Goal: Find contact information: Find contact information

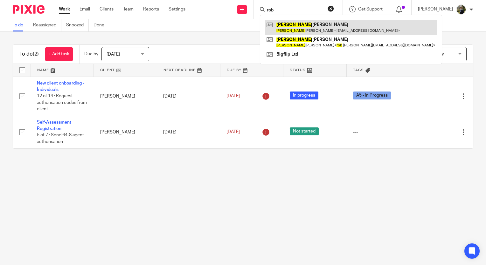
type input "rob"
click at [308, 26] on link at bounding box center [351, 27] width 172 height 15
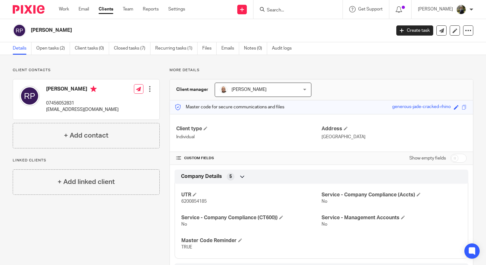
click at [293, 10] on input "Search" at bounding box center [294, 11] width 57 height 6
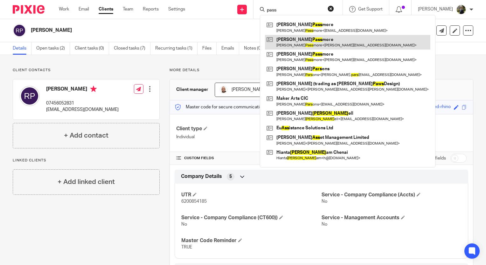
type input "pass"
click at [315, 39] on link at bounding box center [347, 42] width 165 height 15
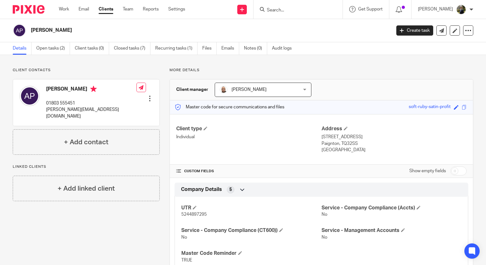
click at [289, 10] on input "Search" at bounding box center [294, 11] width 57 height 6
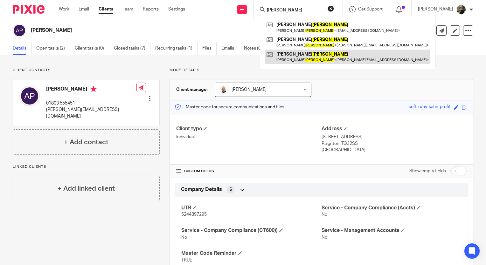
type input "passmore"
click at [318, 53] on link at bounding box center [347, 57] width 165 height 15
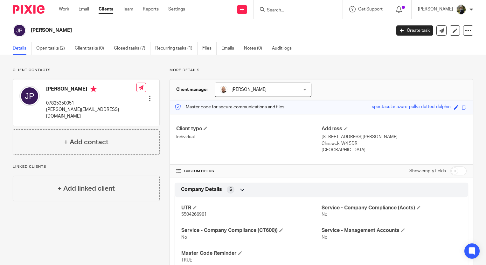
click at [283, 8] on input "Search" at bounding box center [294, 11] width 57 height 6
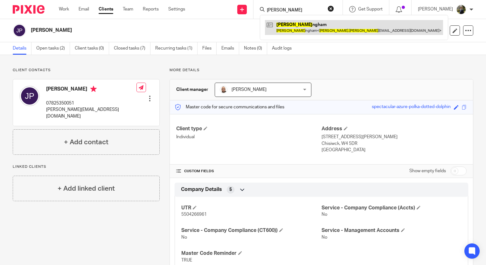
type input "[PERSON_NAME]"
click at [302, 30] on link at bounding box center [354, 27] width 178 height 15
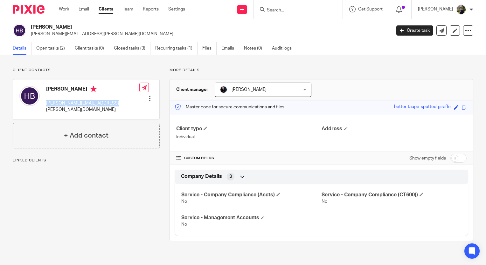
drag, startPoint x: 114, startPoint y: 102, endPoint x: 44, endPoint y: 103, distance: 70.2
click at [44, 103] on div "[PERSON_NAME] [PERSON_NAME][EMAIL_ADDRESS][PERSON_NAME][DOMAIN_NAME] Edit conta…" at bounding box center [86, 99] width 146 height 40
copy p "[PERSON_NAME][EMAIL_ADDRESS][PERSON_NAME][DOMAIN_NAME]"
